Goal: Find contact information: Find contact information

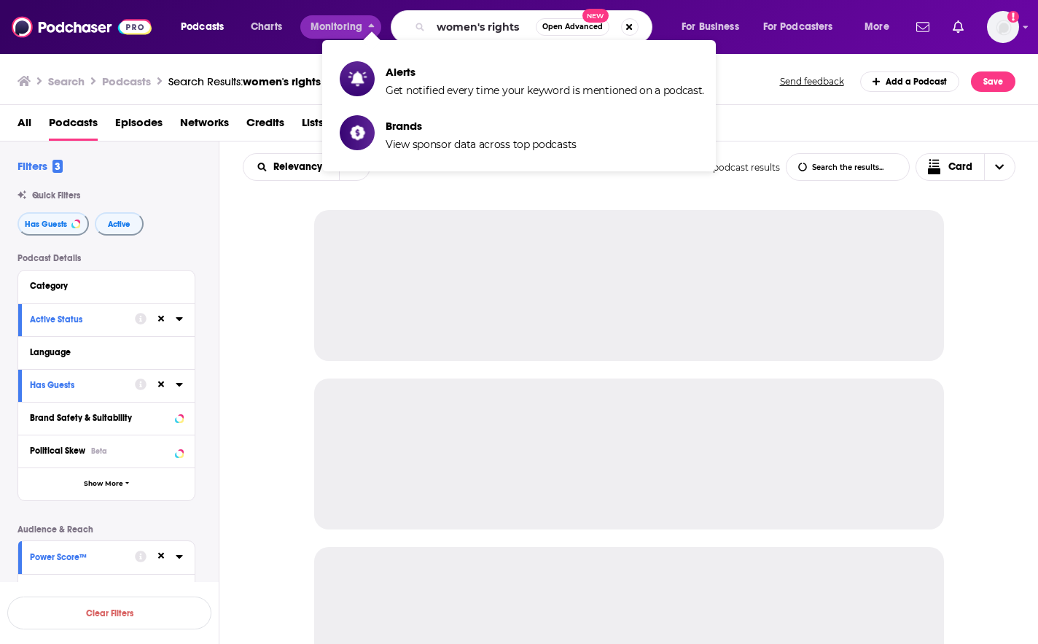
click at [474, 25] on input "women's rights" at bounding box center [483, 26] width 105 height 23
drag, startPoint x: 0, startPoint y: 0, endPoint x: 473, endPoint y: 25, distance: 473.9
click at [473, 25] on input "women's rights" at bounding box center [483, 26] width 105 height 23
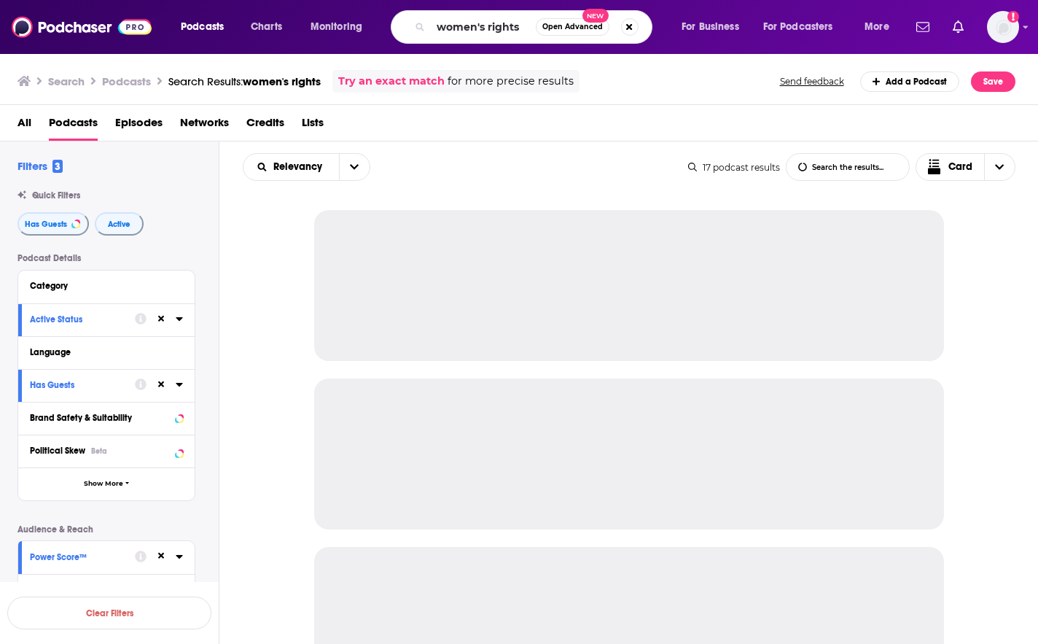
click at [473, 25] on input "women's rights" at bounding box center [483, 26] width 105 height 23
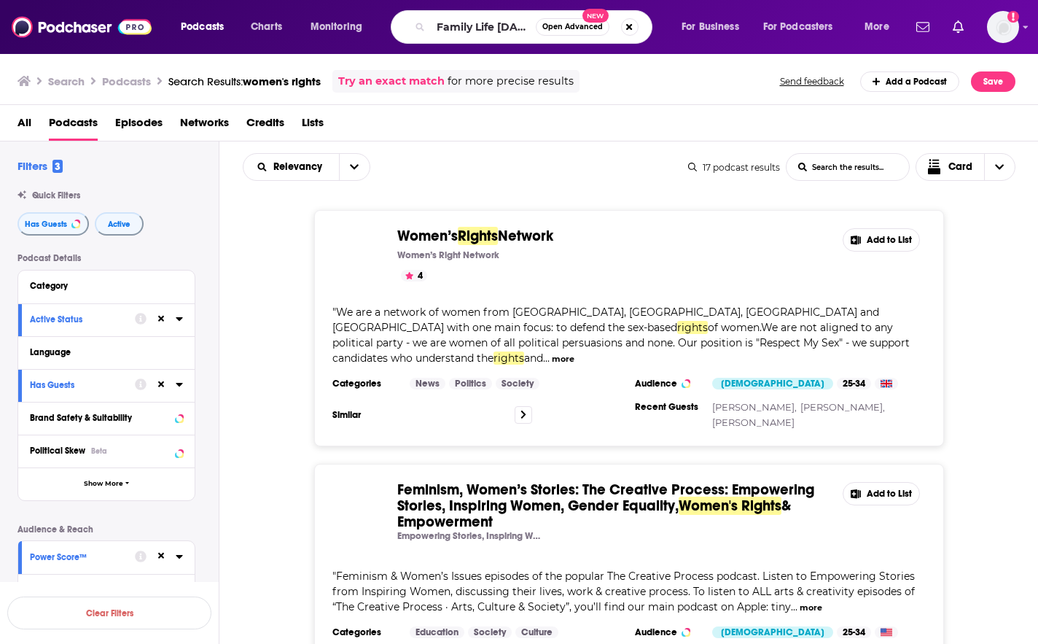
scroll to position [0, 1]
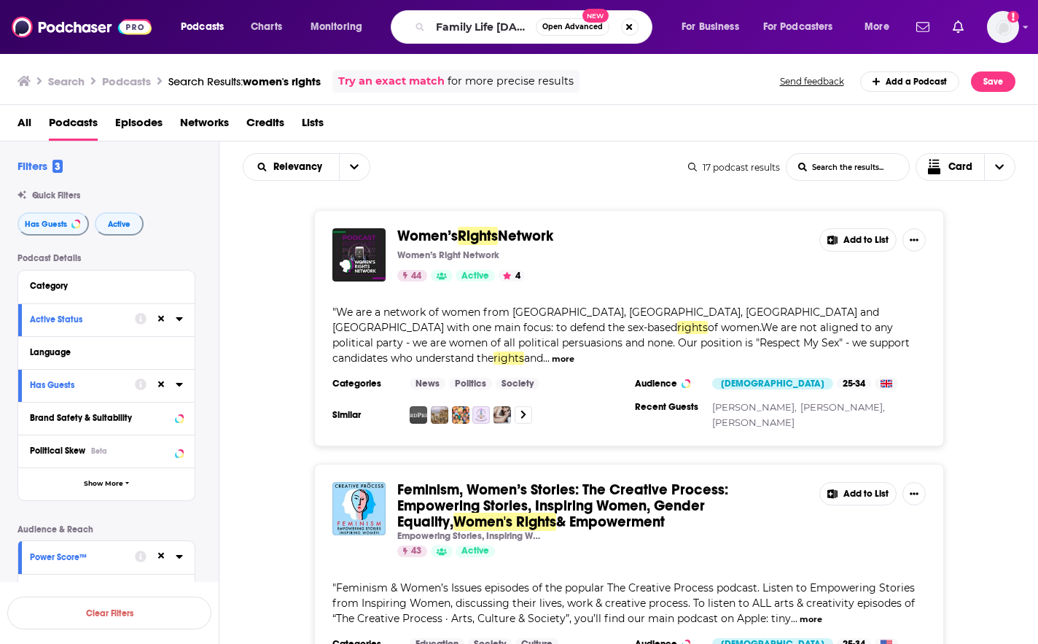
click at [478, 25] on input "Family Life [DATE]" at bounding box center [483, 26] width 105 height 23
type input "FamilyLife [DATE]"
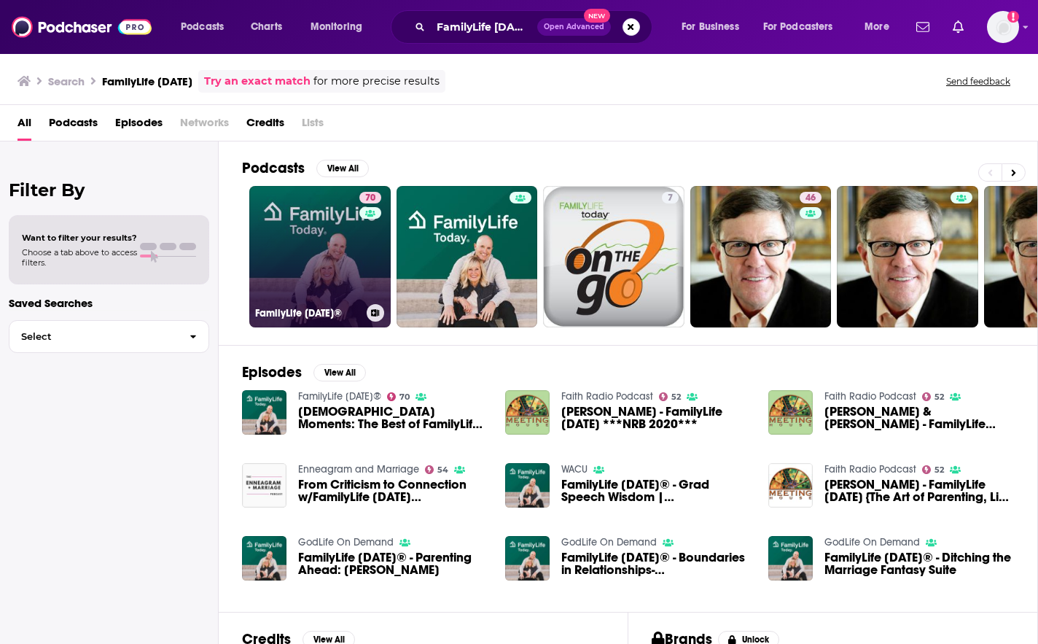
click at [317, 220] on link "70 FamilyLife [DATE]®" at bounding box center [319, 256] width 141 height 141
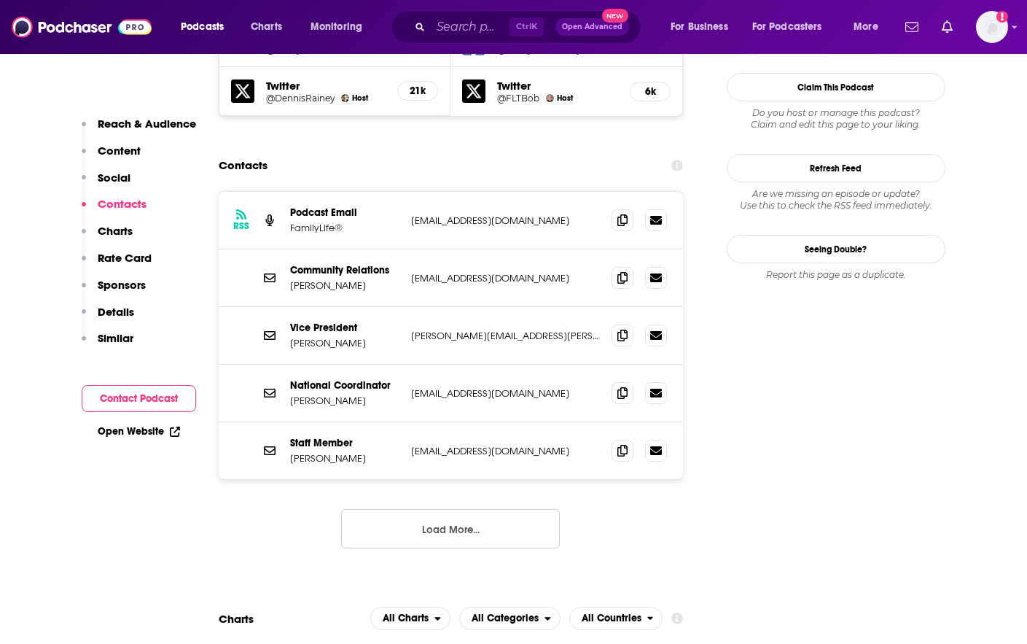
scroll to position [1385, 0]
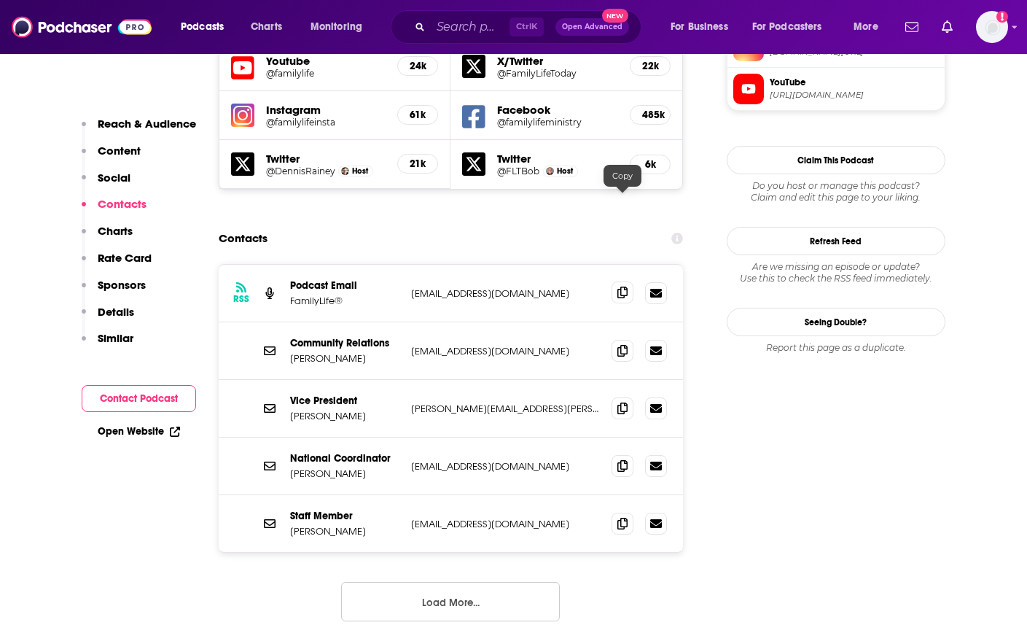
click at [622, 287] on icon at bounding box center [623, 293] width 10 height 12
click at [623, 287] on icon at bounding box center [623, 293] width 10 height 12
